Goal: Navigation & Orientation: Find specific page/section

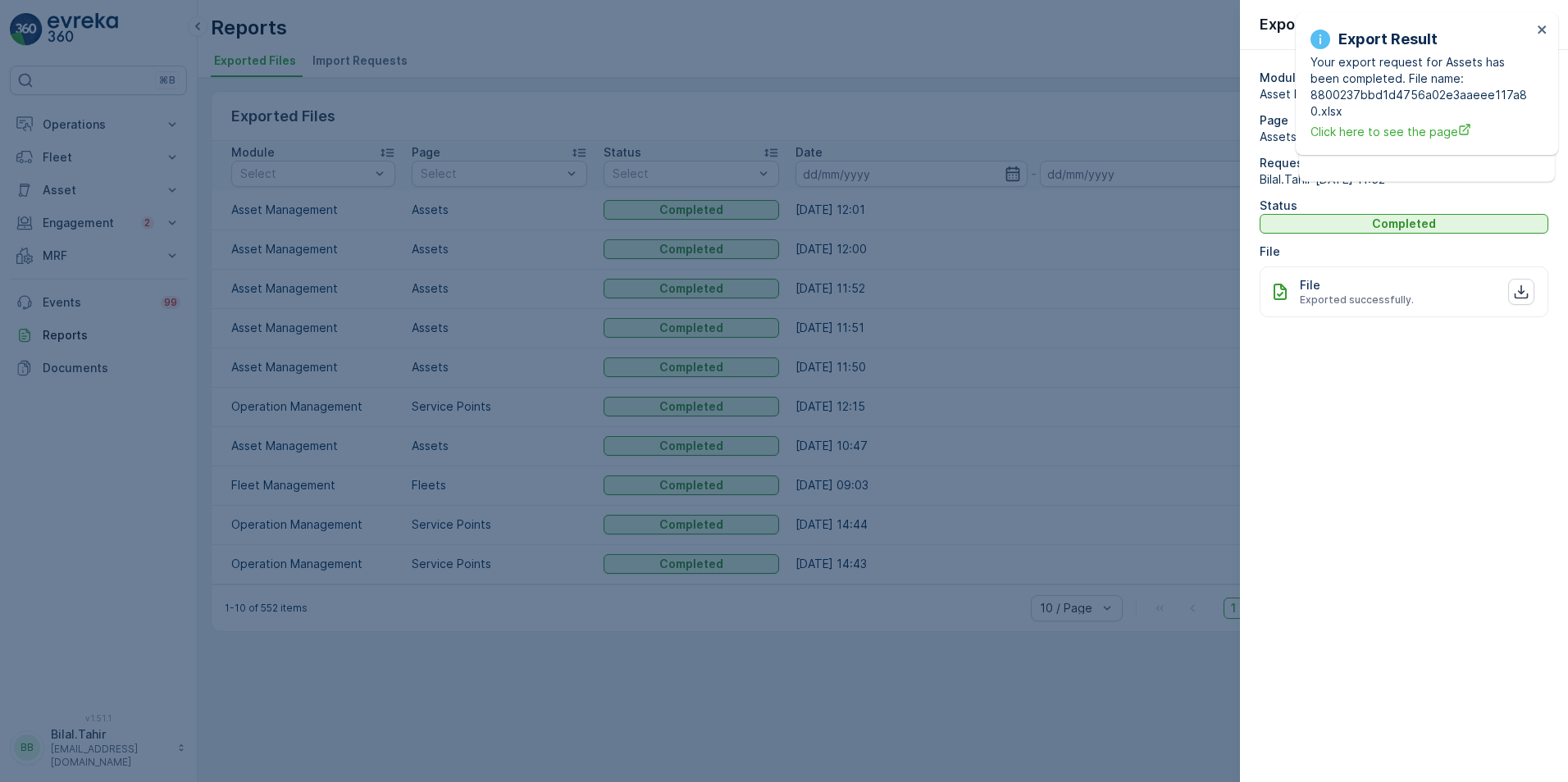
click at [1102, 39] on div at bounding box center [784, 391] width 1568 height 782
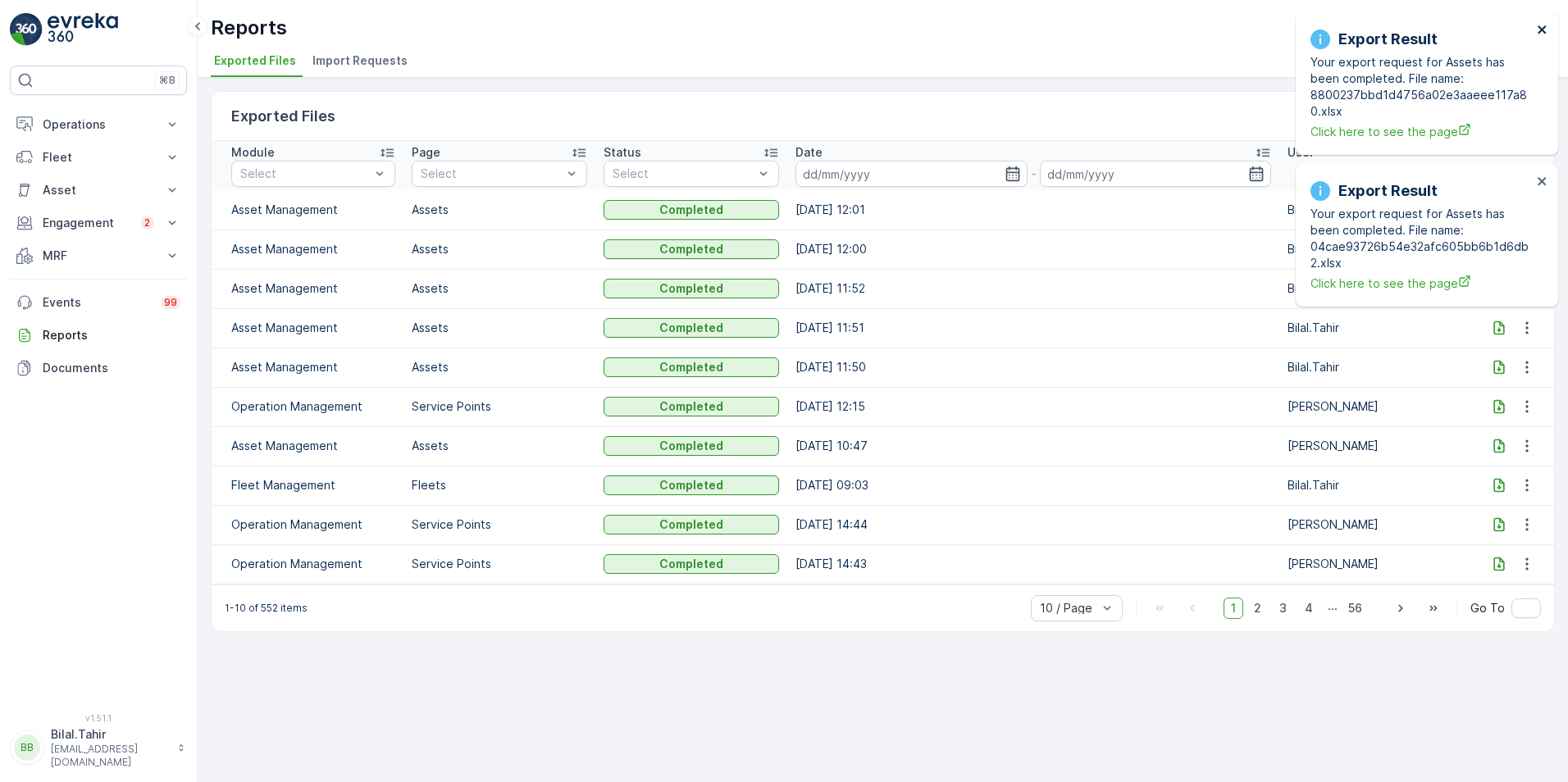
click at [1543, 33] on icon "close" at bounding box center [1543, 30] width 12 height 13
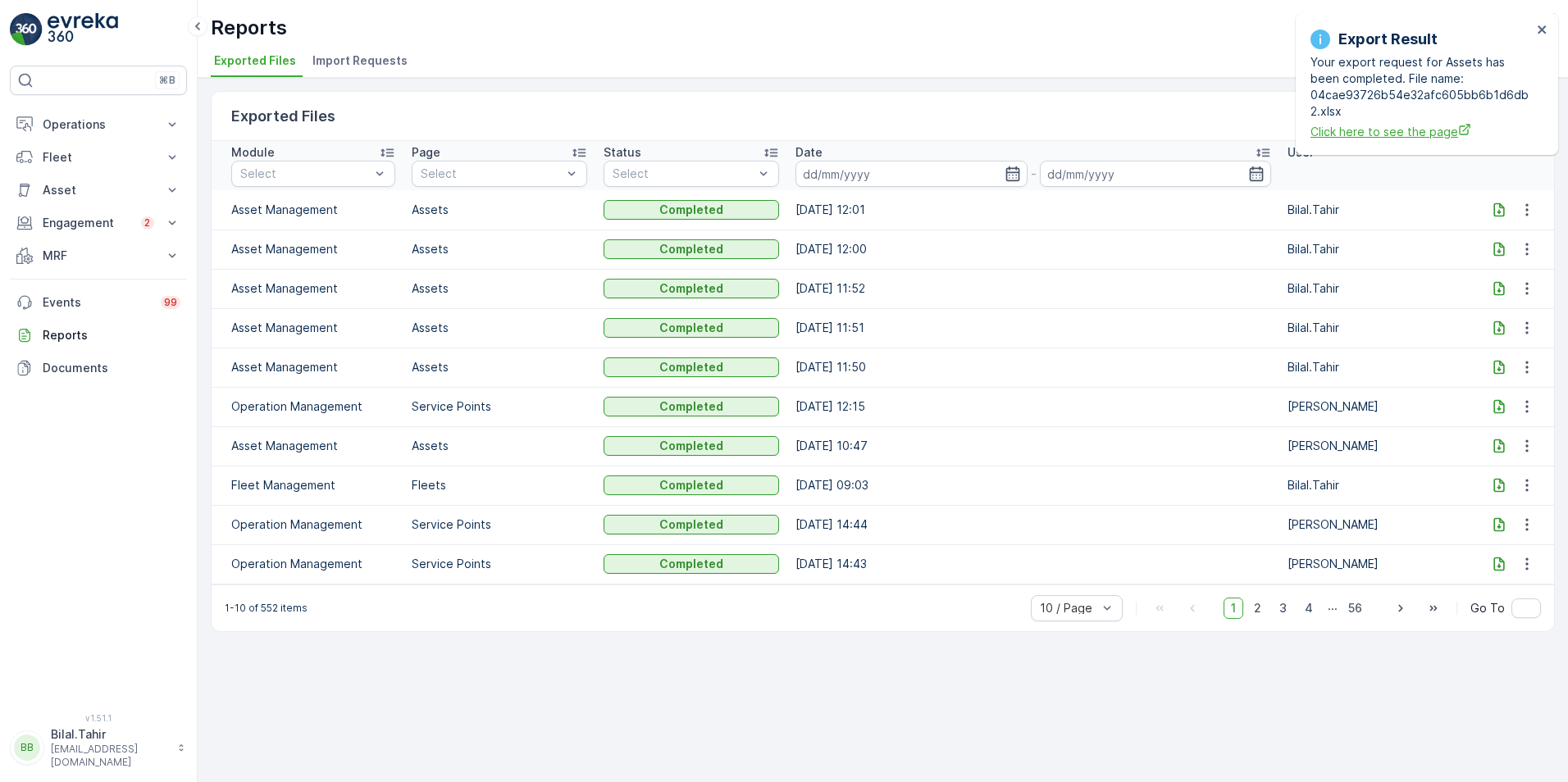
click at [1399, 128] on span "Click here to see the page" at bounding box center [1421, 131] width 222 height 17
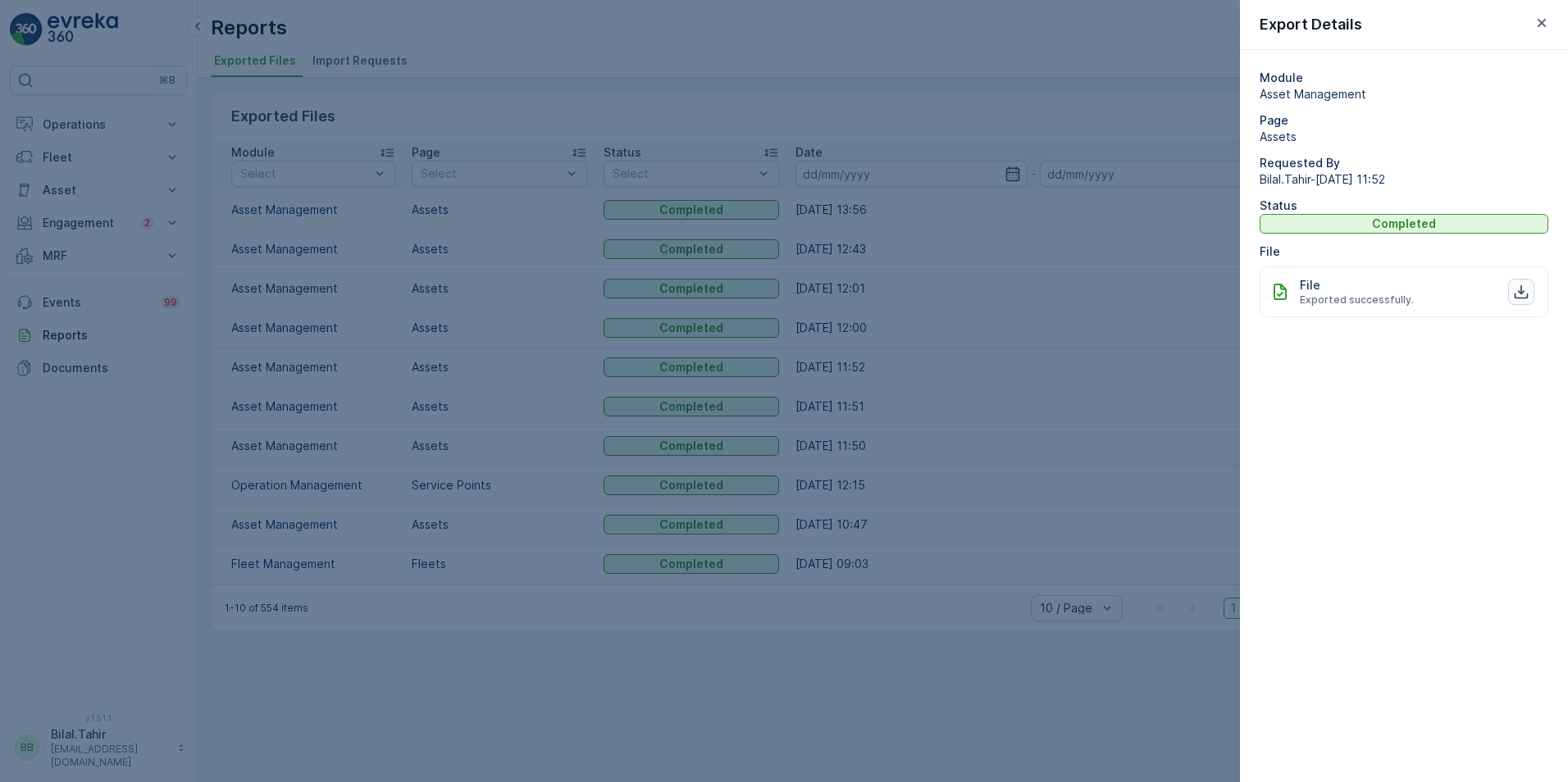
click at [1519, 291] on icon "button" at bounding box center [1522, 292] width 14 height 14
click at [1538, 28] on icon "button" at bounding box center [1542, 22] width 16 height 16
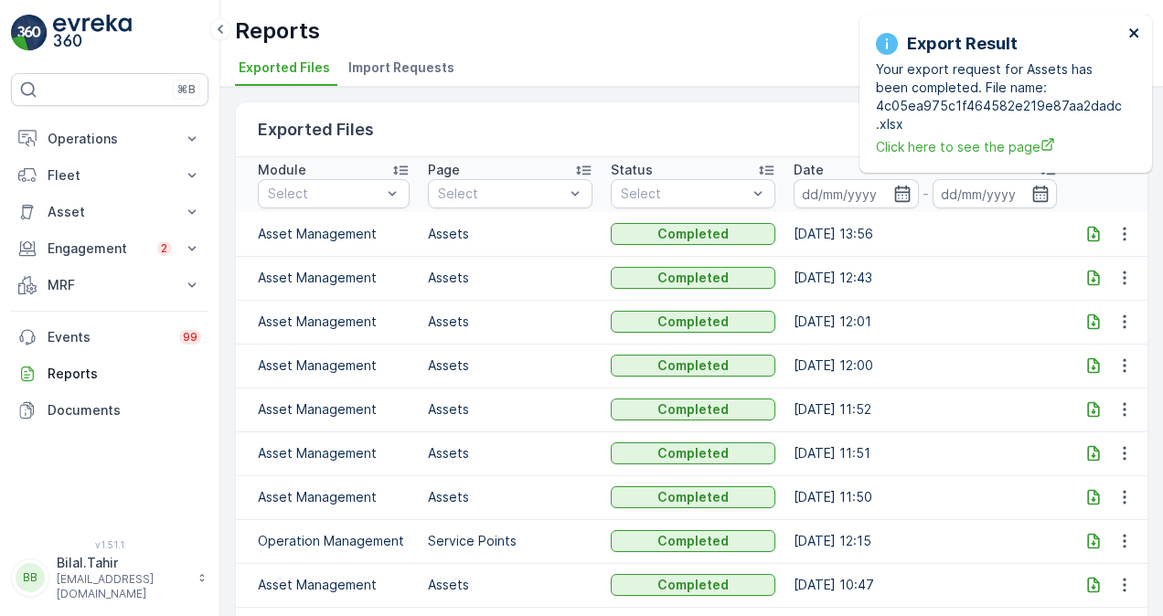
click at [1130, 31] on icon "close" at bounding box center [1134, 33] width 13 height 15
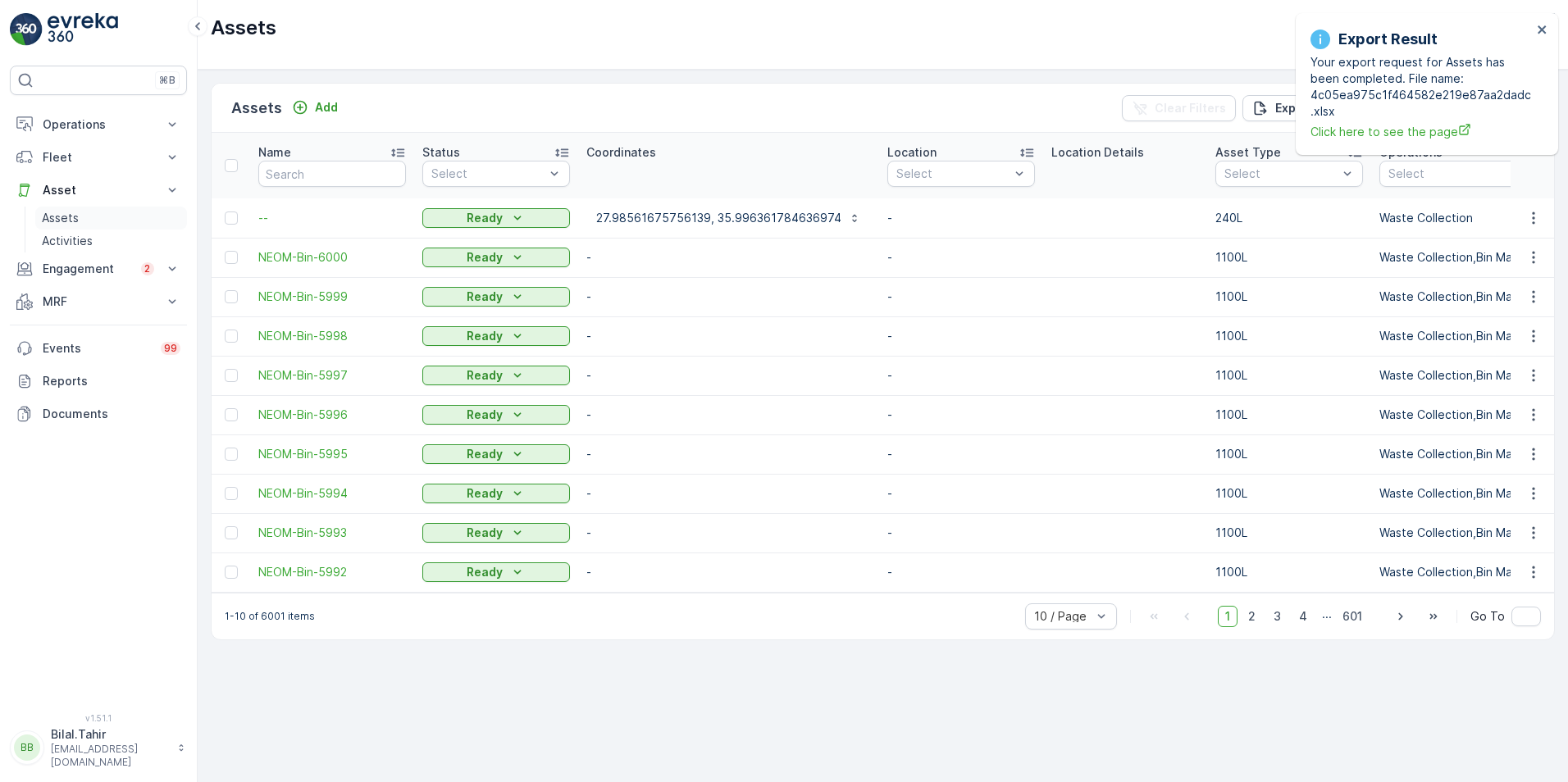
click at [70, 220] on p "Assets" at bounding box center [60, 218] width 37 height 16
click at [72, 218] on p "Assets" at bounding box center [60, 218] width 37 height 16
click at [62, 125] on p "Operations" at bounding box center [99, 125] width 111 height 16
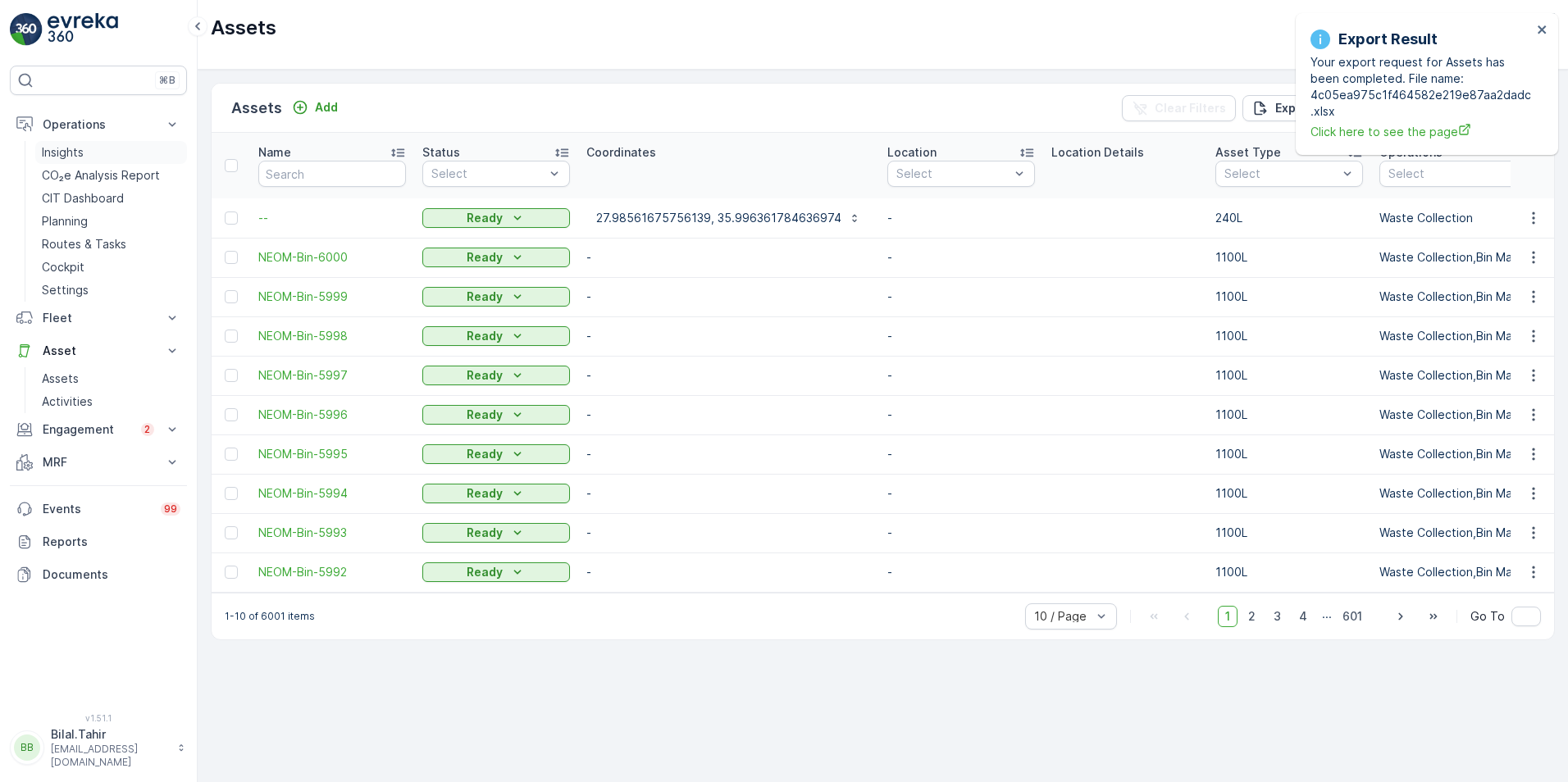
click at [73, 146] on p "Insights" at bounding box center [63, 152] width 42 height 16
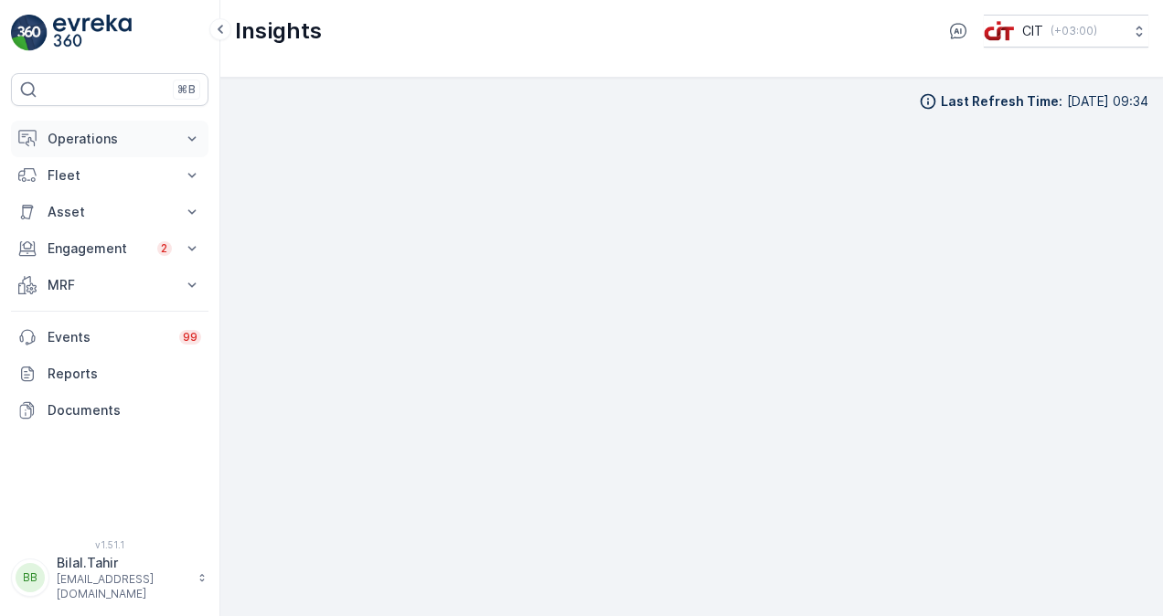
click at [204, 137] on button "Operations" at bounding box center [110, 139] width 198 height 37
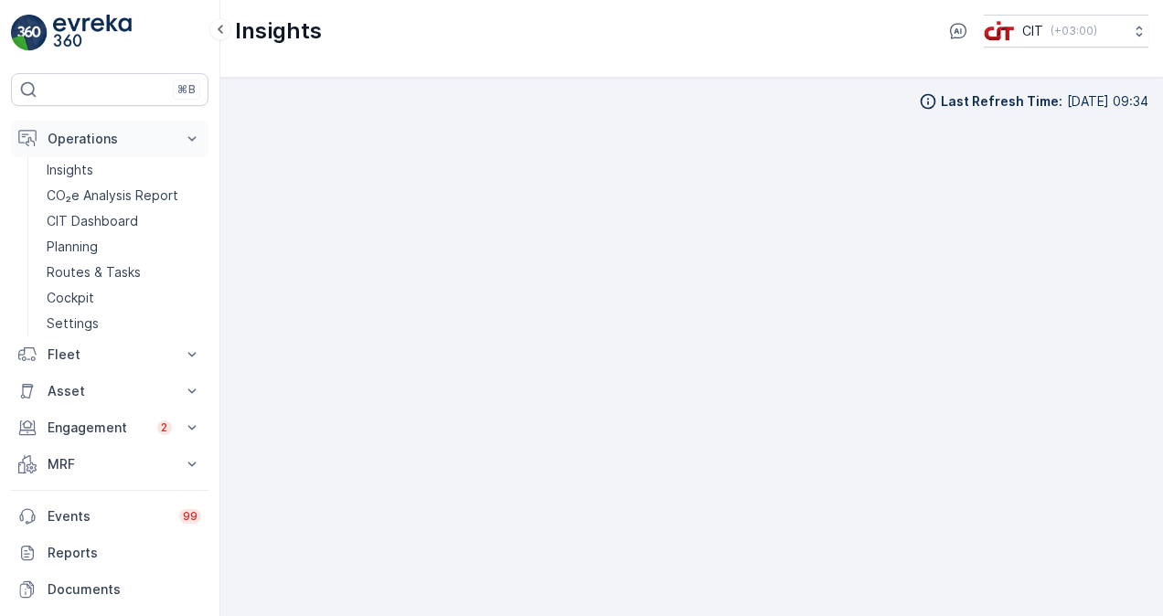
click at [190, 135] on icon at bounding box center [192, 139] width 18 height 18
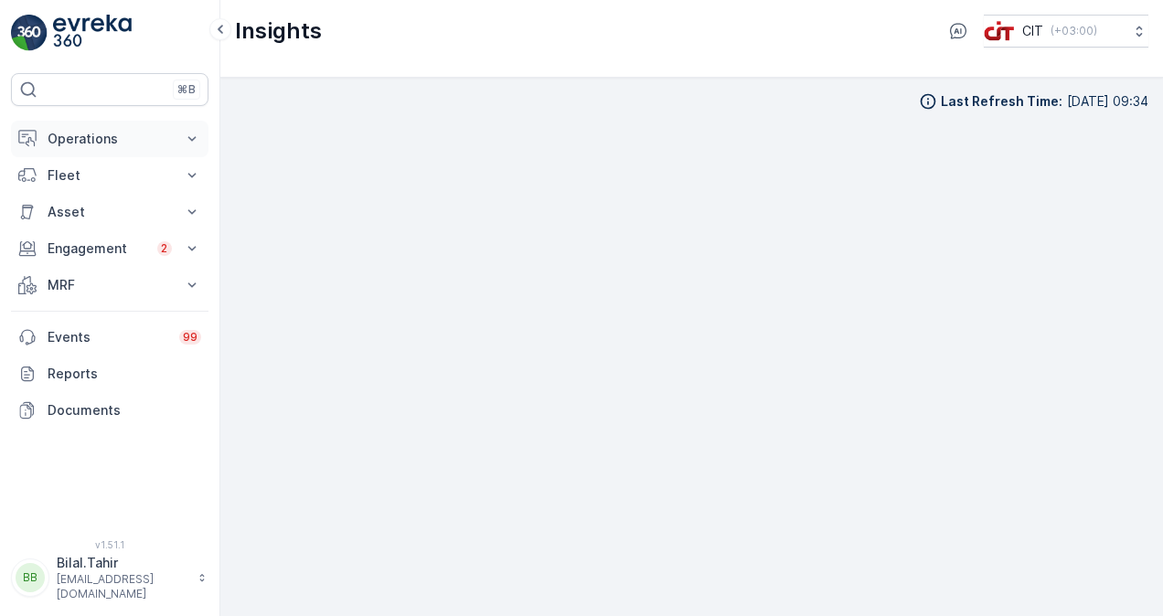
click at [188, 132] on icon at bounding box center [192, 139] width 18 height 18
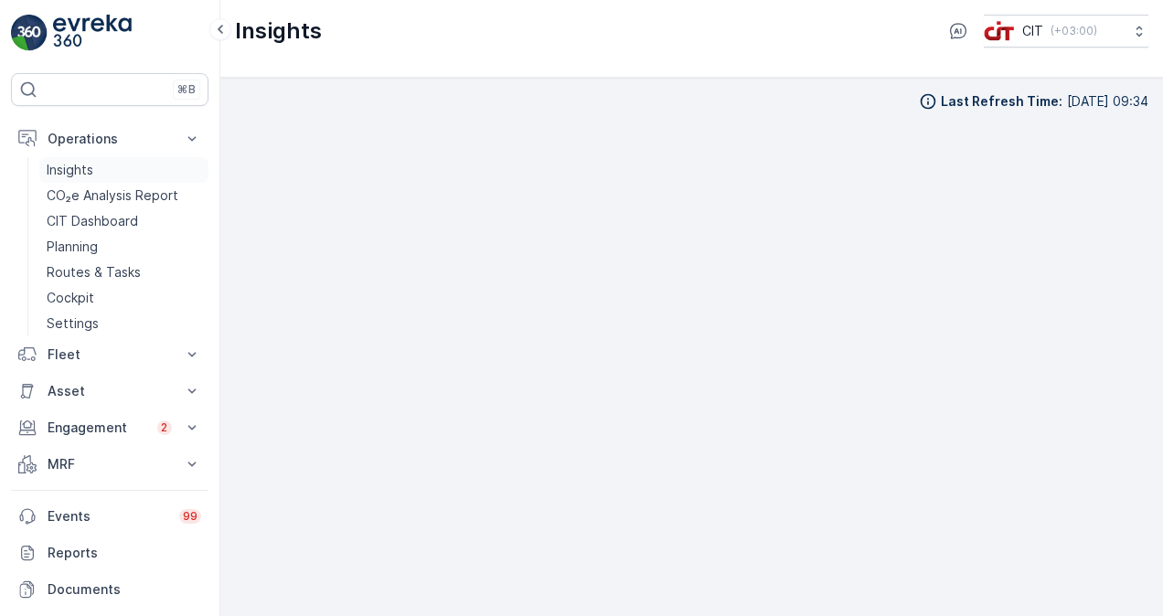
click at [123, 174] on link "Insights" at bounding box center [123, 170] width 169 height 26
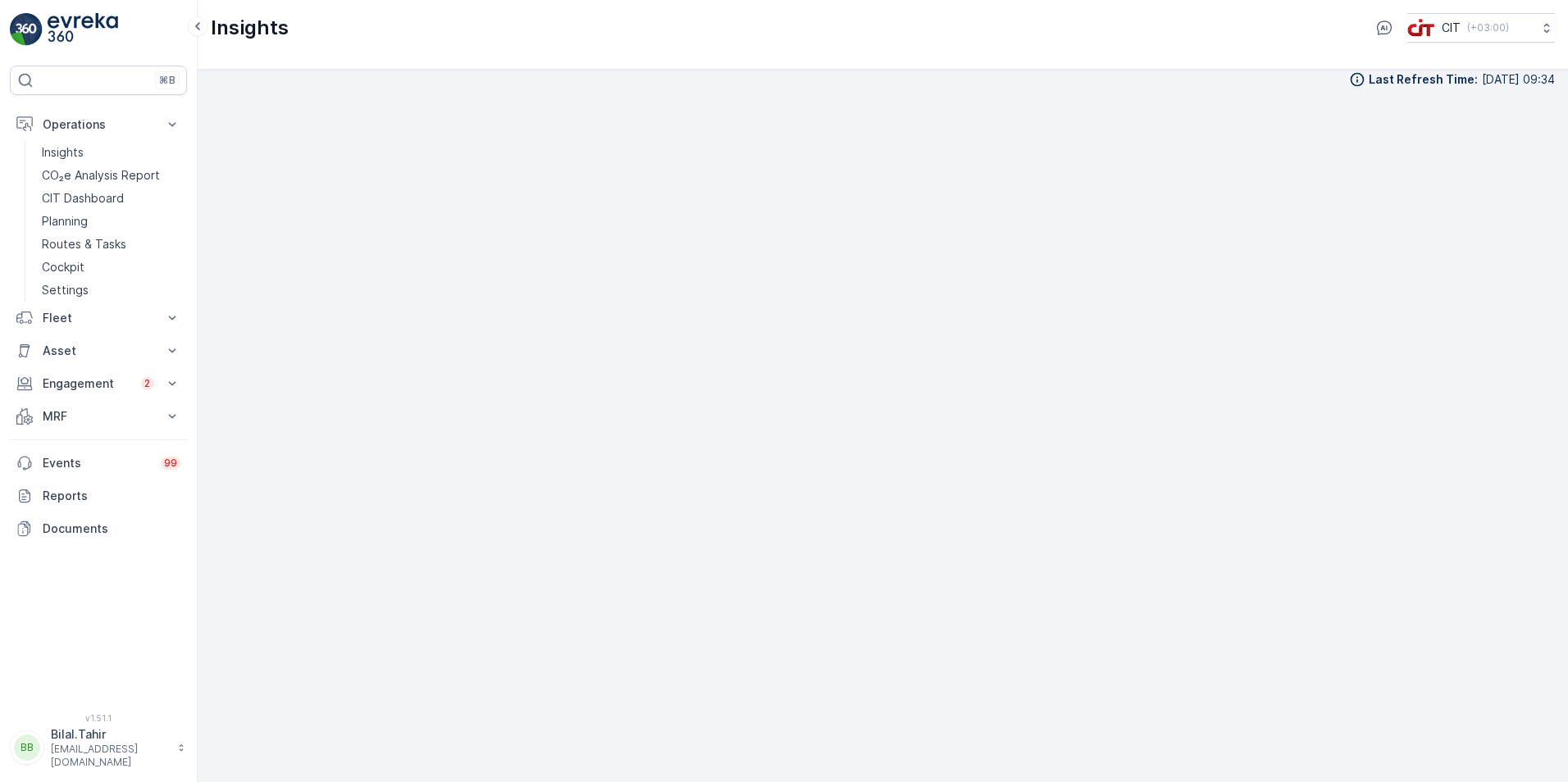
scroll to position [16, 0]
